Goal: Check status: Check status

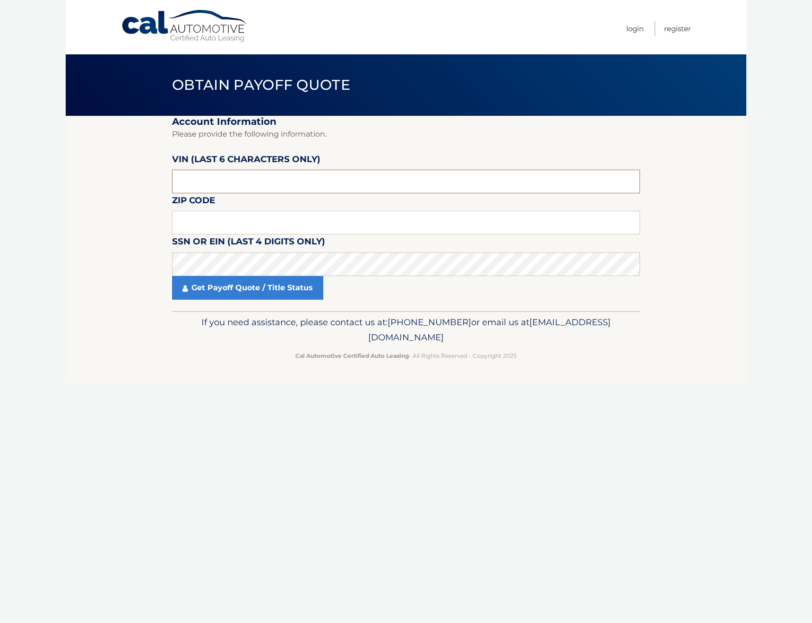
click at [299, 182] on input "text" at bounding box center [406, 182] width 468 height 24
paste input "3C4NJD"
type input "3C4NJD"
click at [285, 185] on input "3C4NJD" at bounding box center [406, 182] width 468 height 24
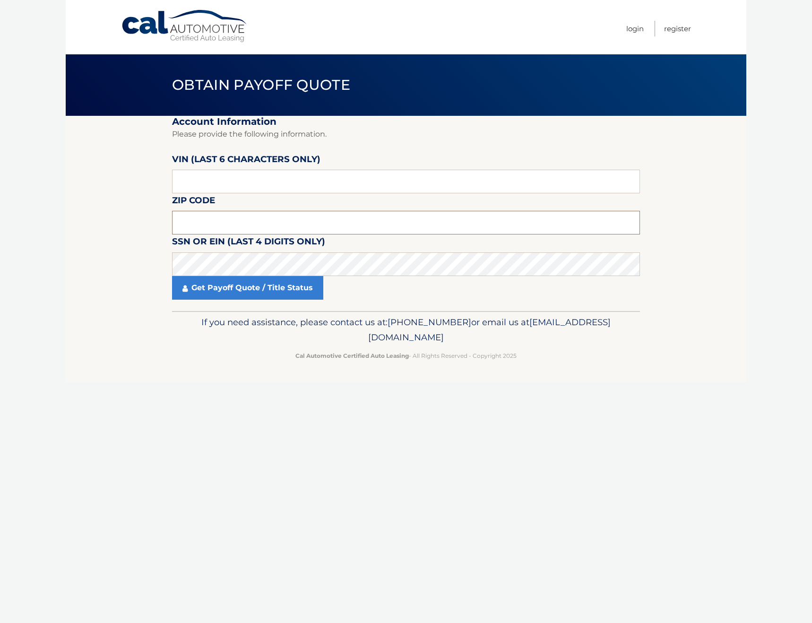
click at [293, 215] on input "text" at bounding box center [406, 223] width 468 height 24
click at [273, 172] on input "text" at bounding box center [406, 182] width 468 height 24
click at [434, 189] on input "text" at bounding box center [406, 182] width 468 height 24
click at [420, 190] on input "nt1802" at bounding box center [406, 182] width 468 height 24
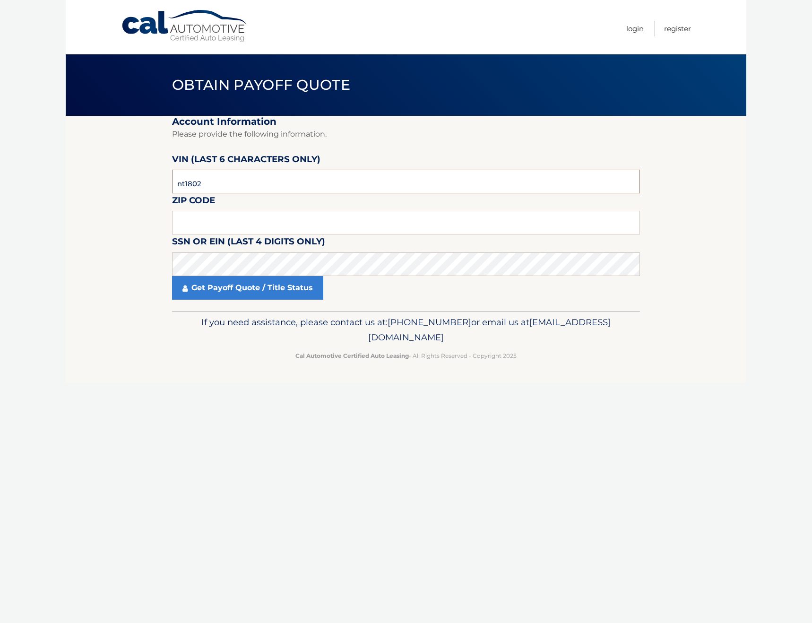
click at [420, 190] on input "nt1802" at bounding box center [406, 182] width 468 height 24
type input "180286"
type input "11758"
click at [304, 284] on link "Get Payoff Quote / Title Status" at bounding box center [247, 288] width 151 height 24
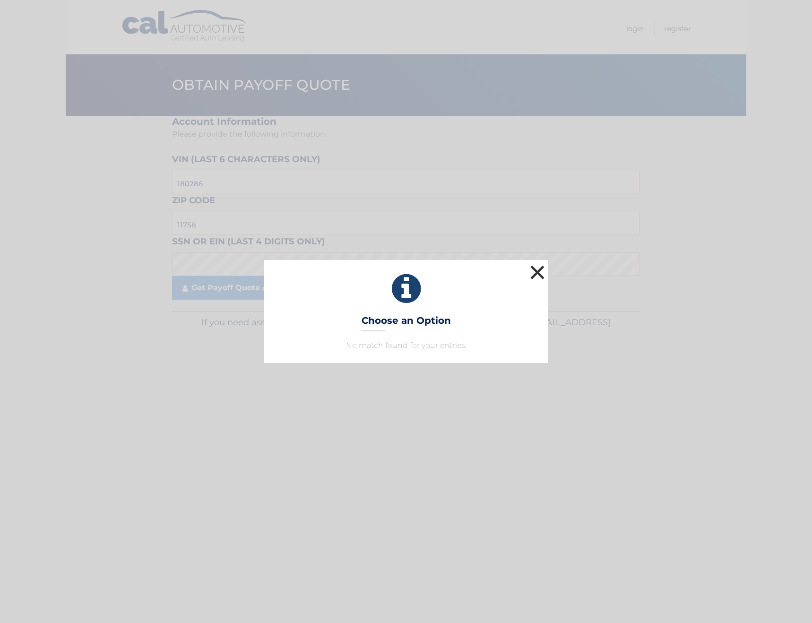
click at [534, 270] on button "×" at bounding box center [537, 272] width 19 height 19
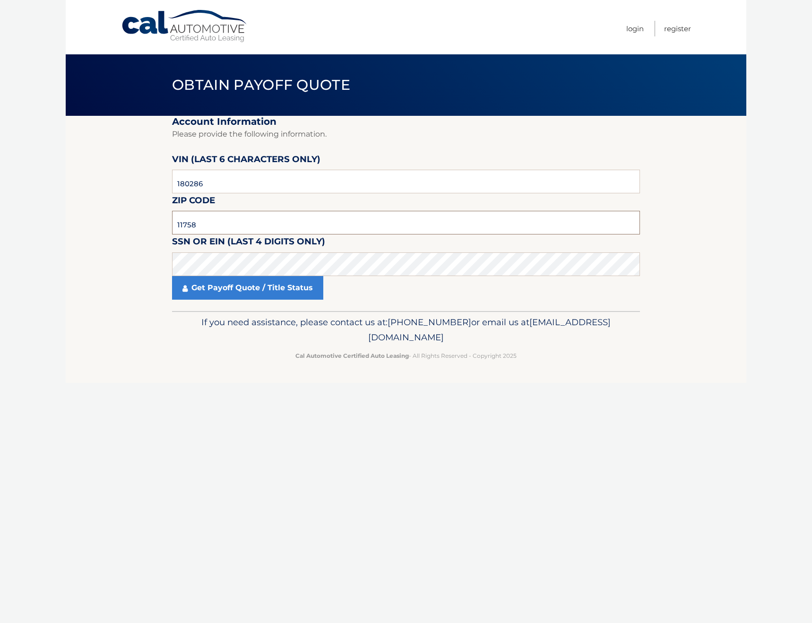
click at [236, 223] on input "11758" at bounding box center [406, 223] width 468 height 24
click at [296, 222] on input "11758" at bounding box center [406, 223] width 468 height 24
